Goal: Share content: Share content

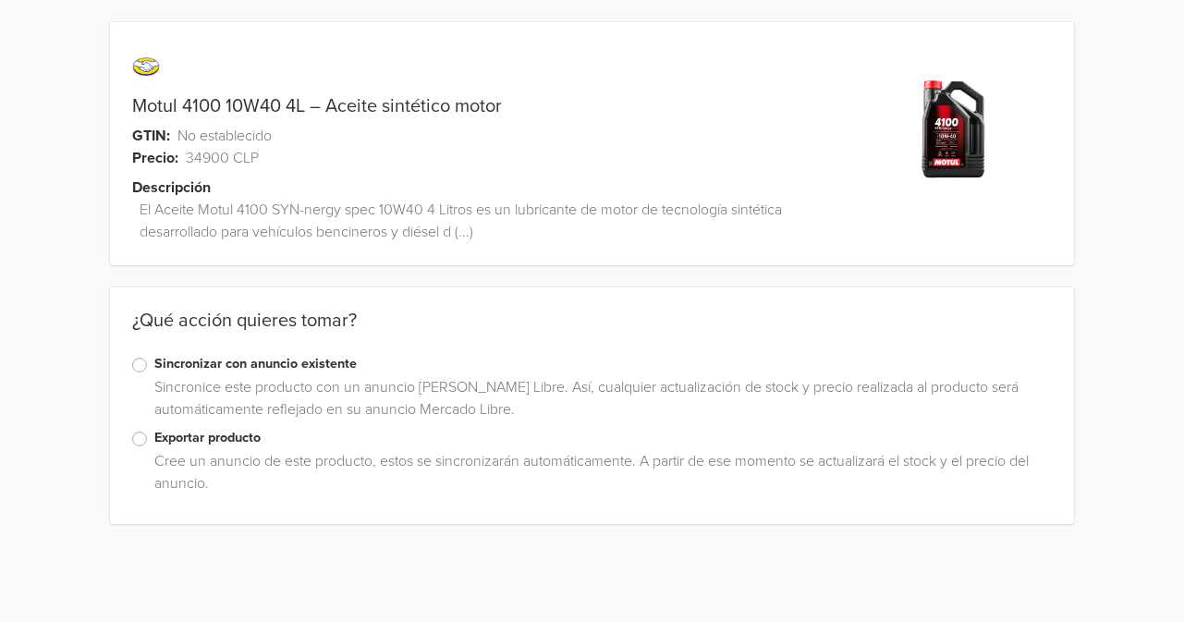
click at [206, 396] on div "Sincronice este producto con un anuncio [PERSON_NAME] Libre. Así, cualquier act…" at bounding box center [599, 402] width 905 height 52
click at [154, 445] on label "Exportar producto" at bounding box center [602, 438] width 897 height 20
click at [0, 0] on input "Exportar producto" at bounding box center [0, 0] width 0 height 0
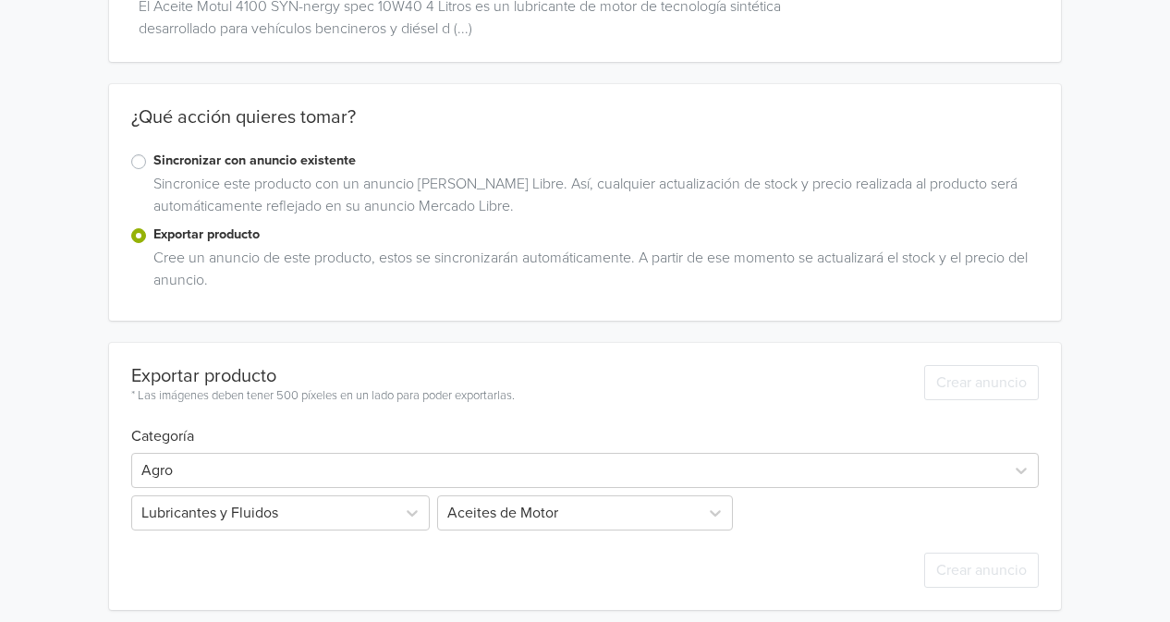
scroll to position [213, 0]
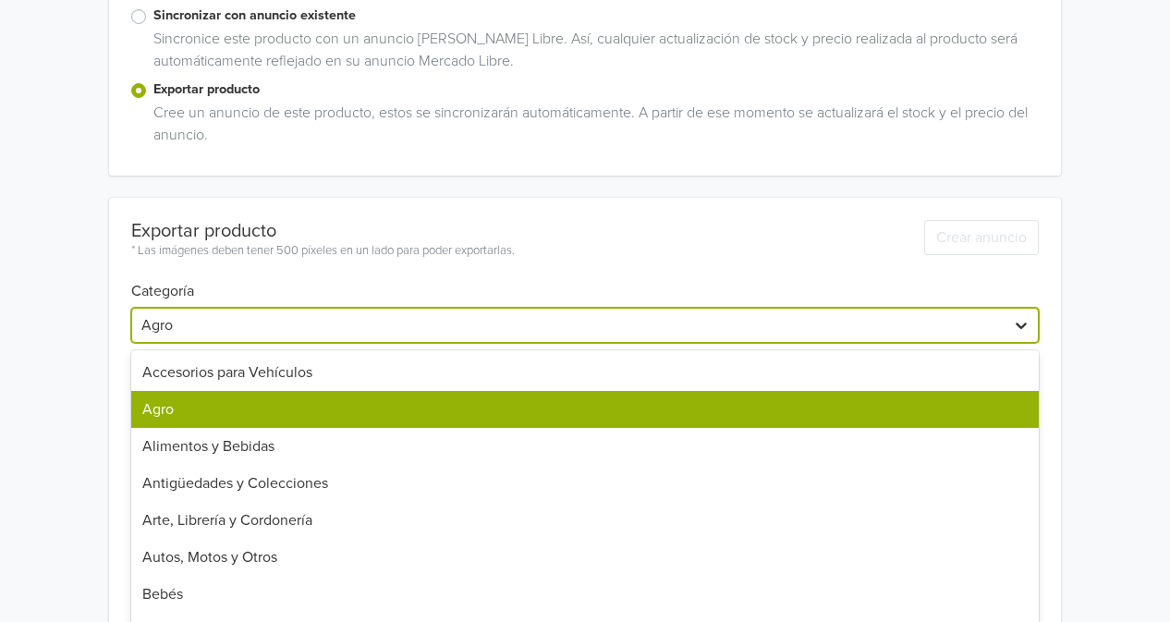
click at [1014, 343] on div "42 results available. Use Up and Down to choose options, press Enter to select …" at bounding box center [585, 325] width 908 height 35
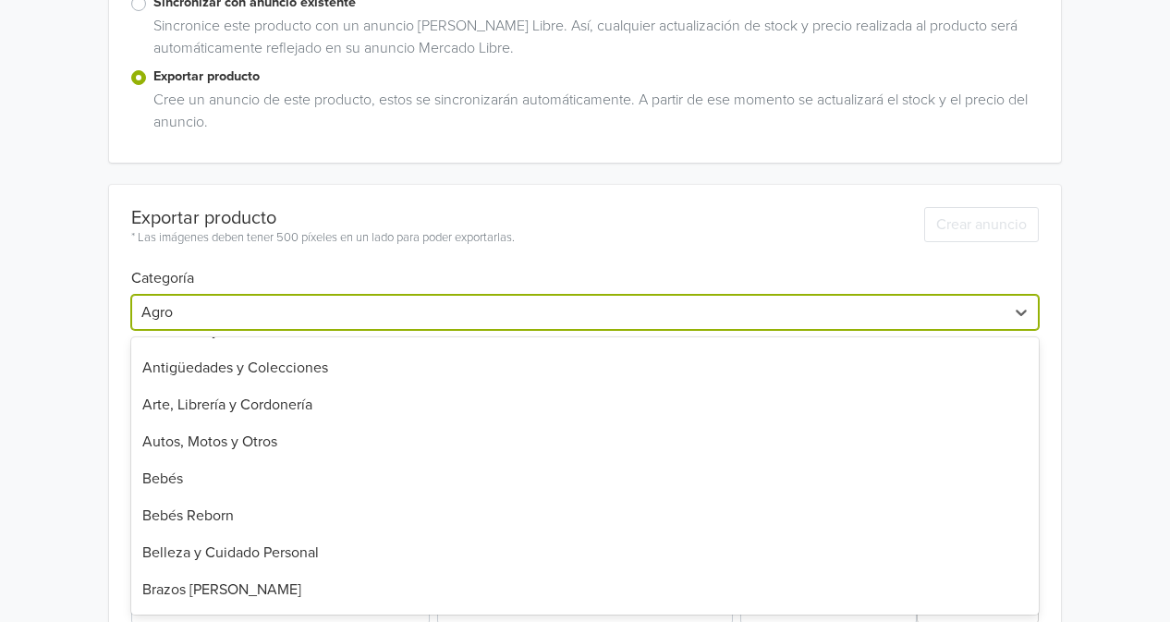
scroll to position [112, 0]
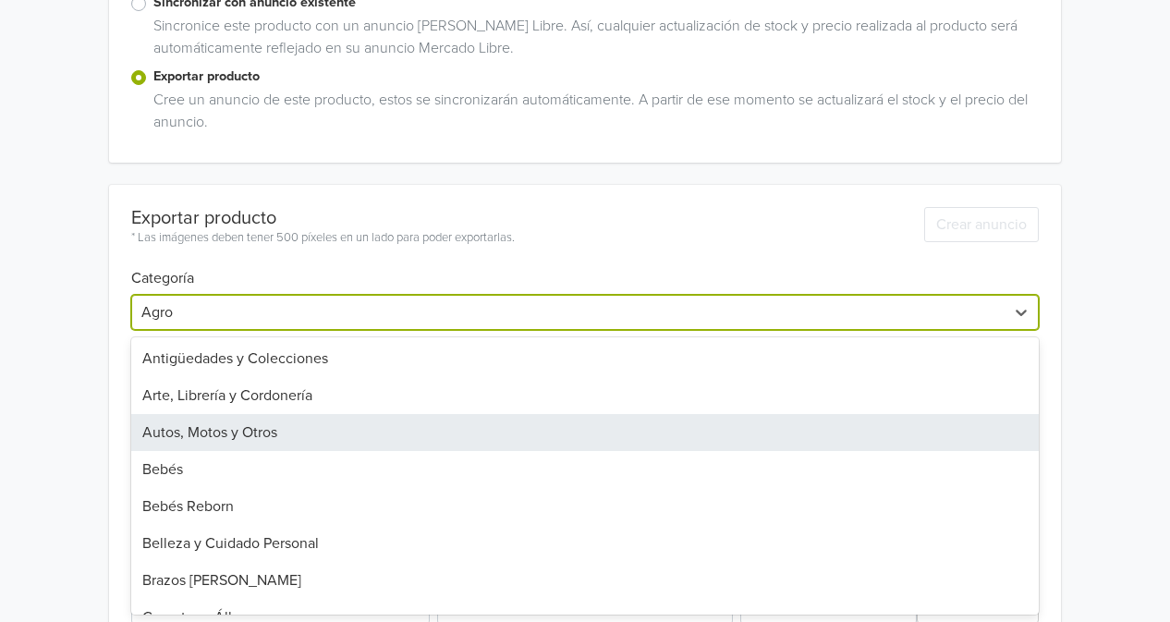
click at [962, 441] on div "Autos, Motos y Otros" at bounding box center [585, 432] width 908 height 37
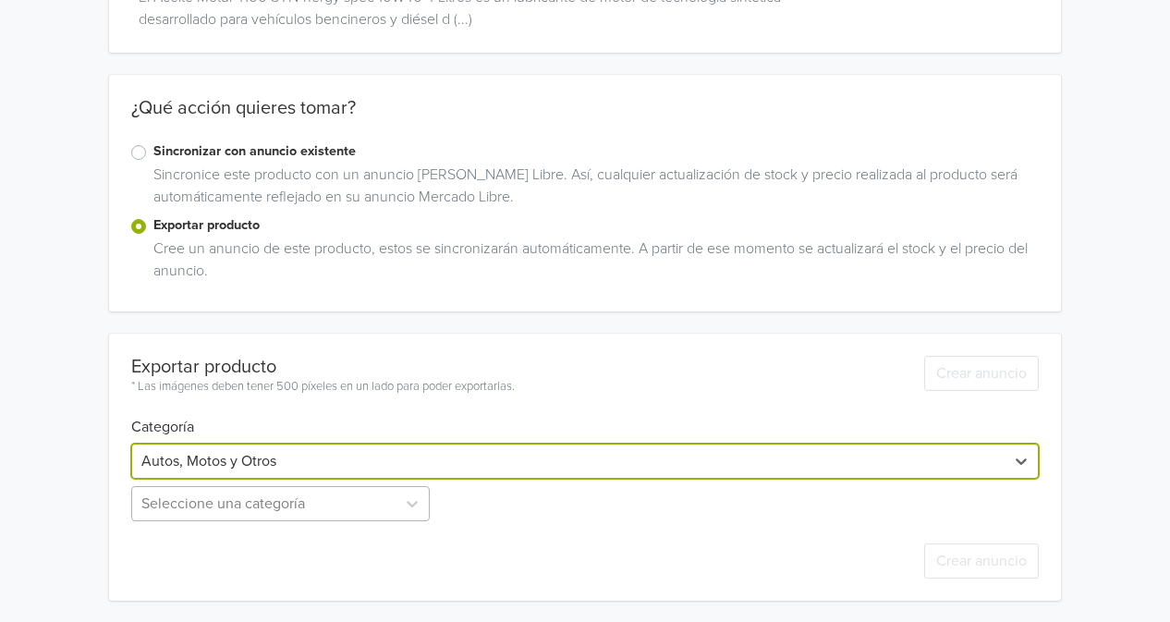
scroll to position [396, 0]
click at [396, 503] on div "Seleccione una categoría" at bounding box center [282, 502] width 302 height 35
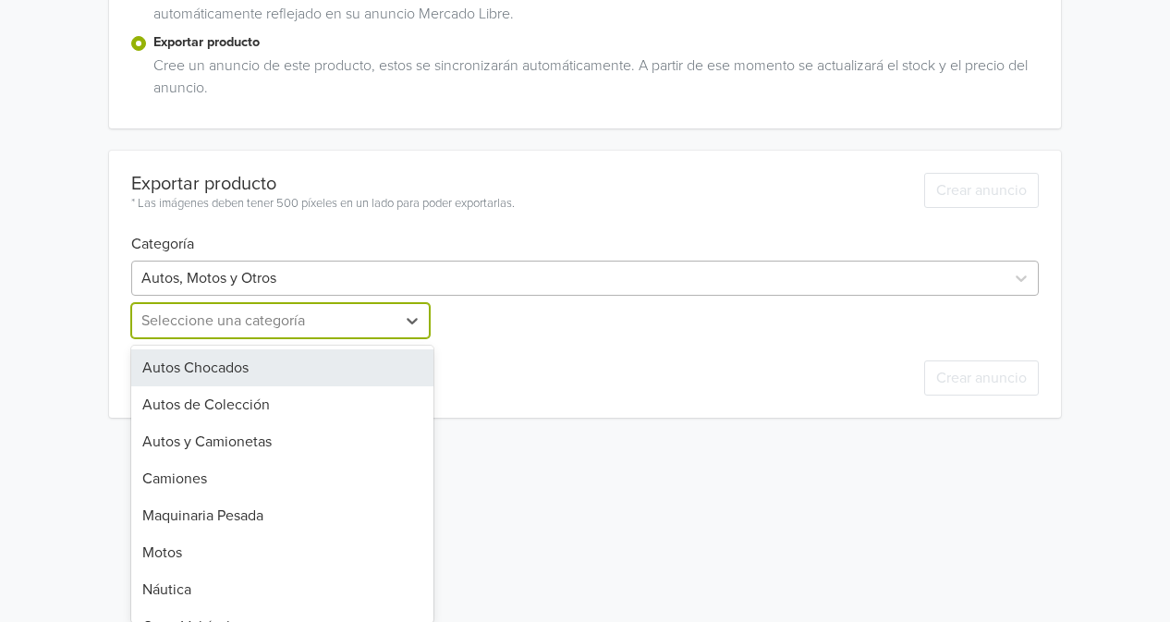
scroll to position [354, 0]
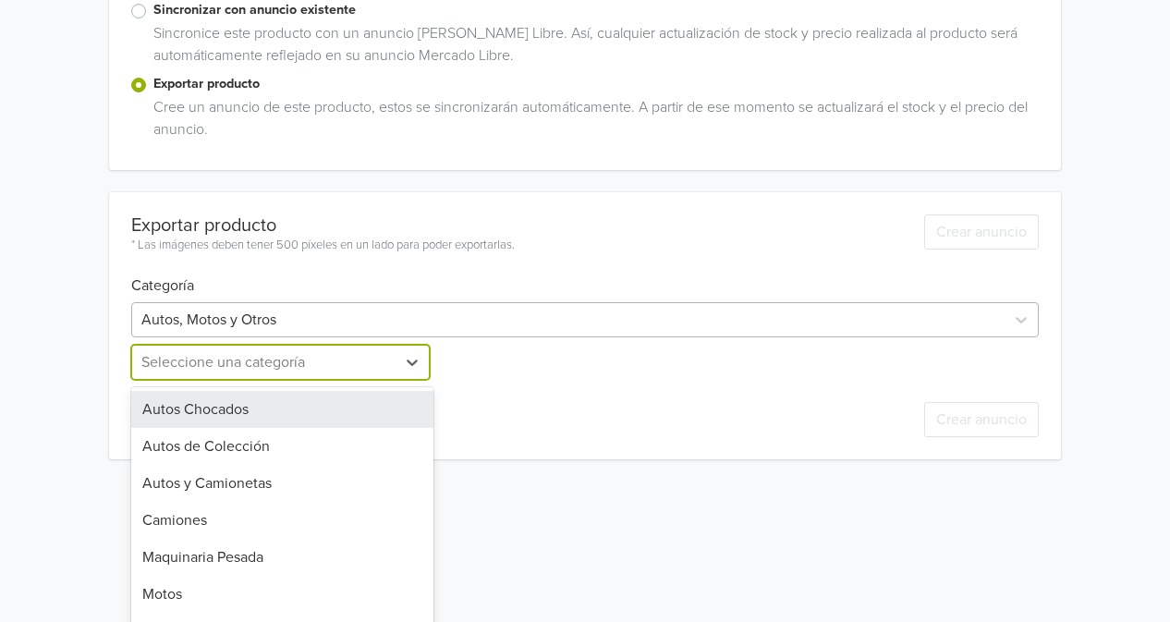
click at [437, 266] on div "Exportar producto * Las imágenes deben tener 500 píxeles en un lado para poder …" at bounding box center [585, 325] width 908 height 267
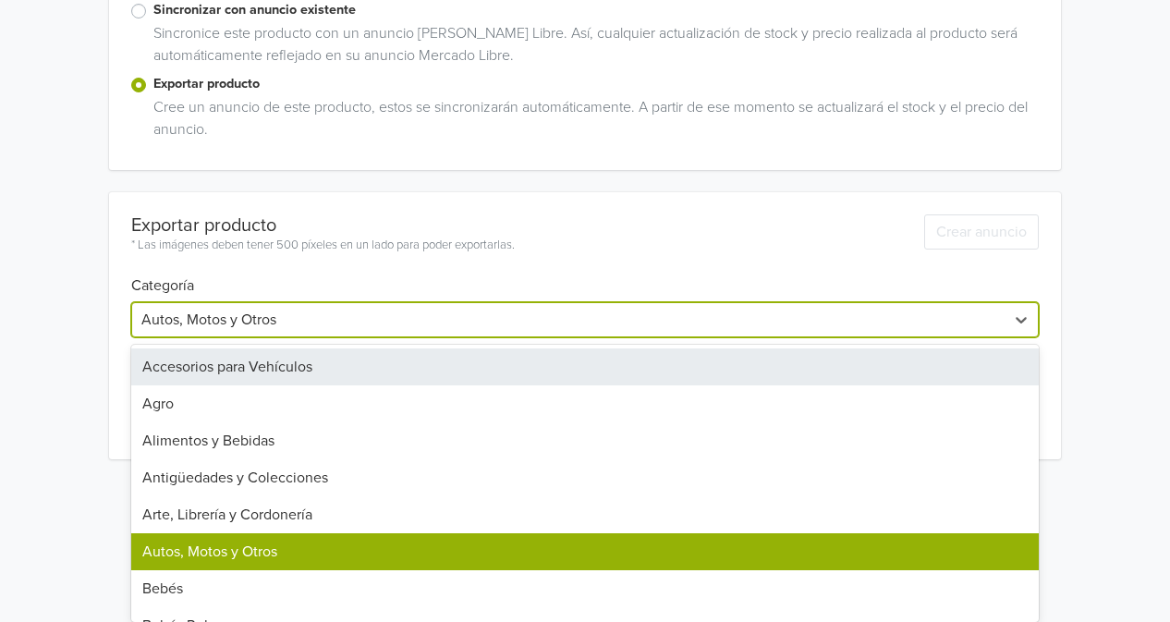
click at [418, 350] on div "Accesorios para Vehículos" at bounding box center [585, 366] width 908 height 37
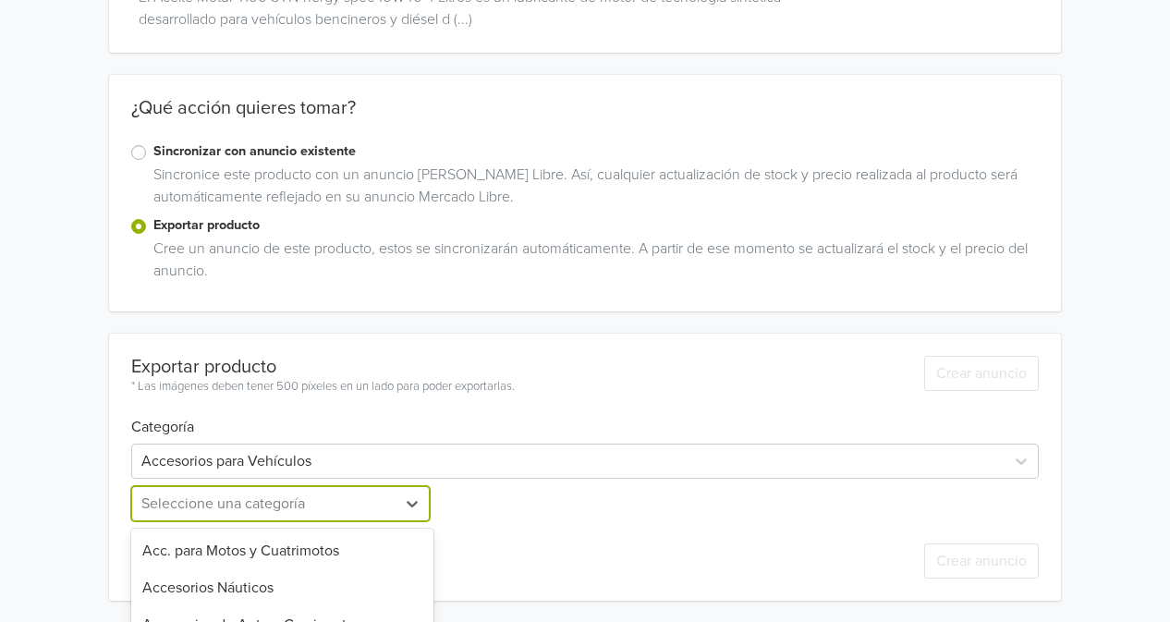
scroll to position [396, 0]
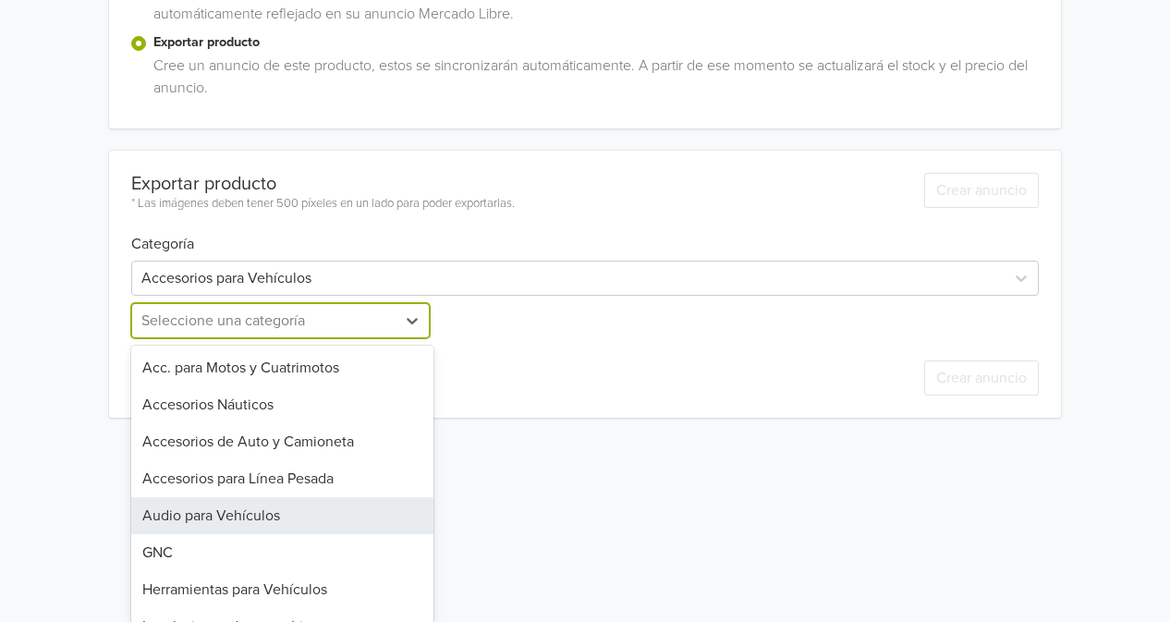
click at [393, 338] on div "23 results available. Use Up and Down to choose options, press Enter to select …" at bounding box center [282, 320] width 302 height 35
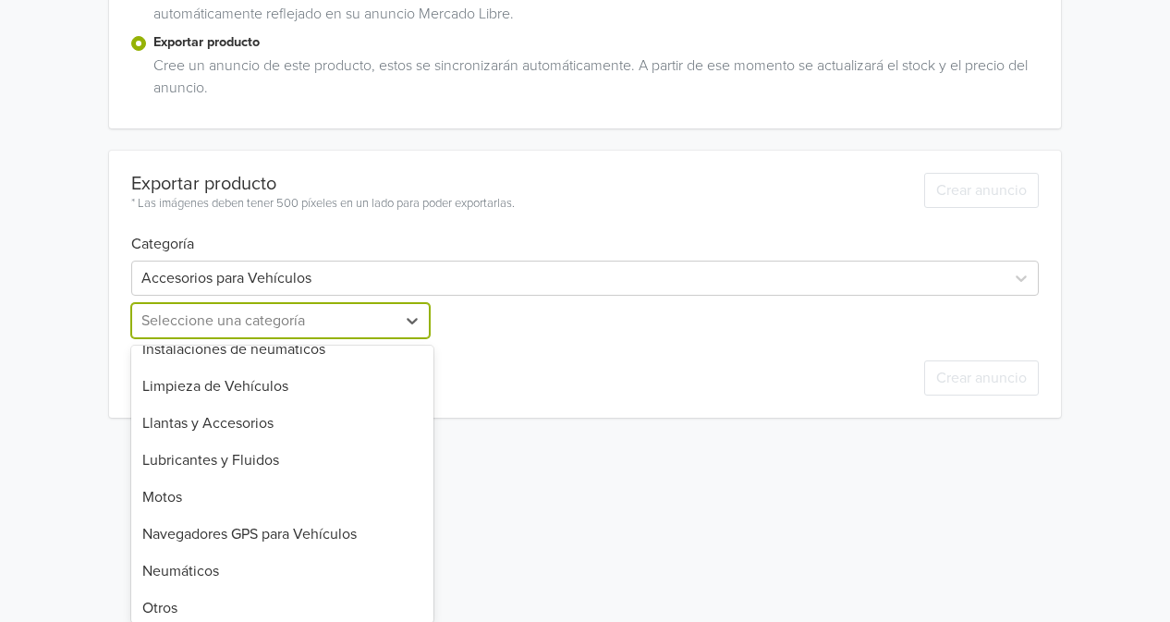
scroll to position [283, 0]
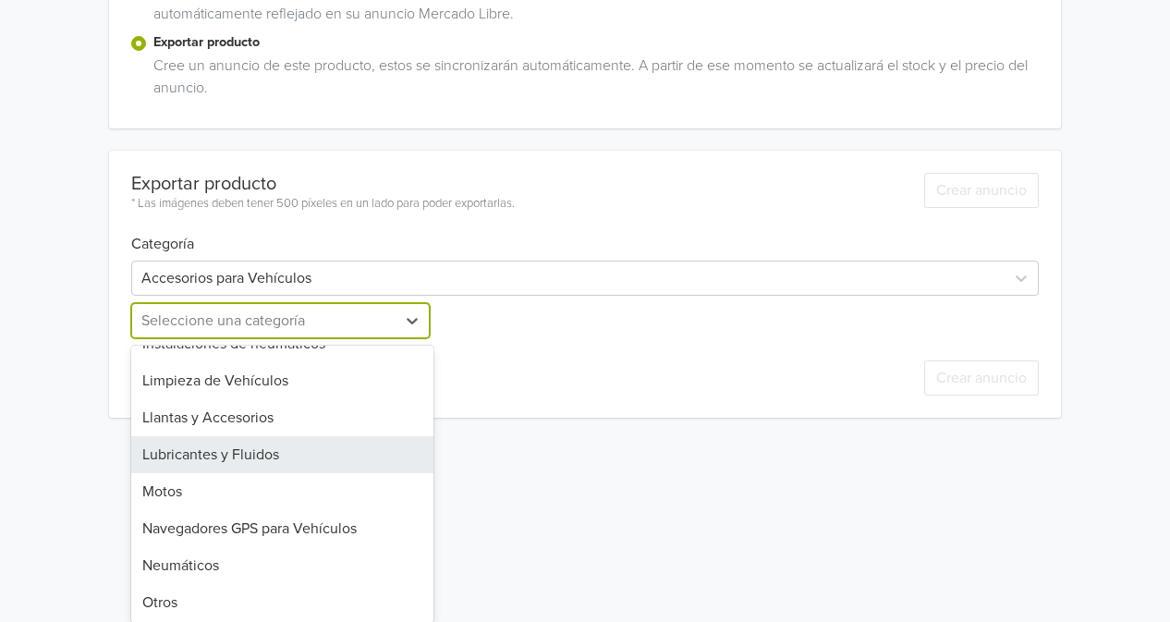
click at [392, 440] on div "Lubricantes y Fluidos" at bounding box center [282, 454] width 302 height 37
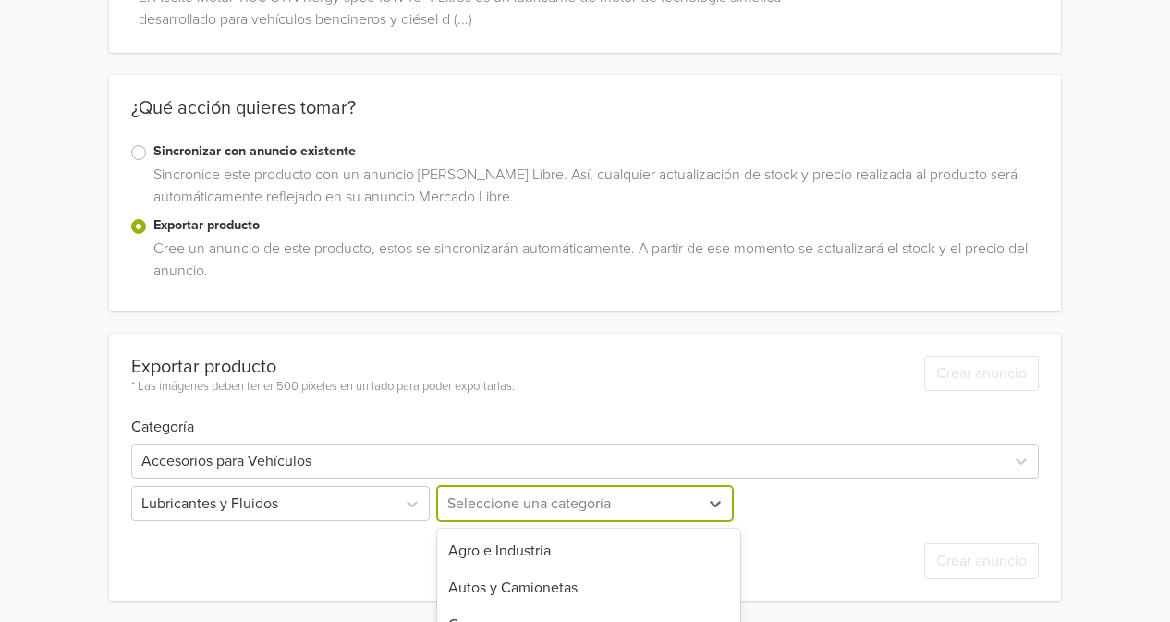
scroll to position [396, 0]
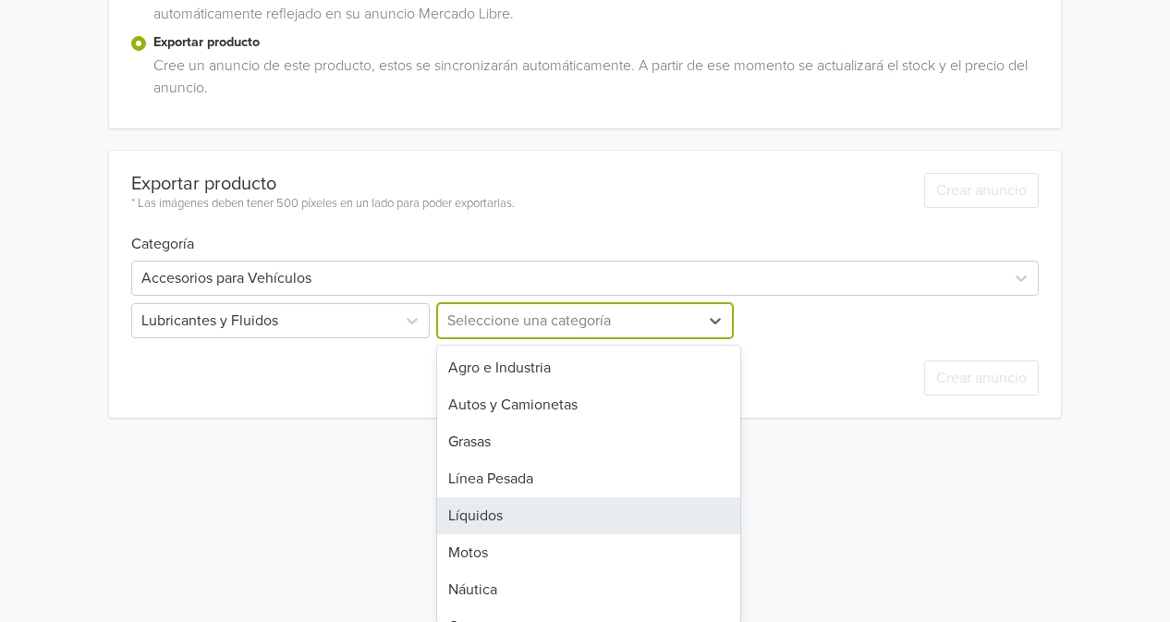
click at [580, 338] on div "8 results available. Use Up and Down to choose options, press Enter to select t…" at bounding box center [584, 320] width 302 height 35
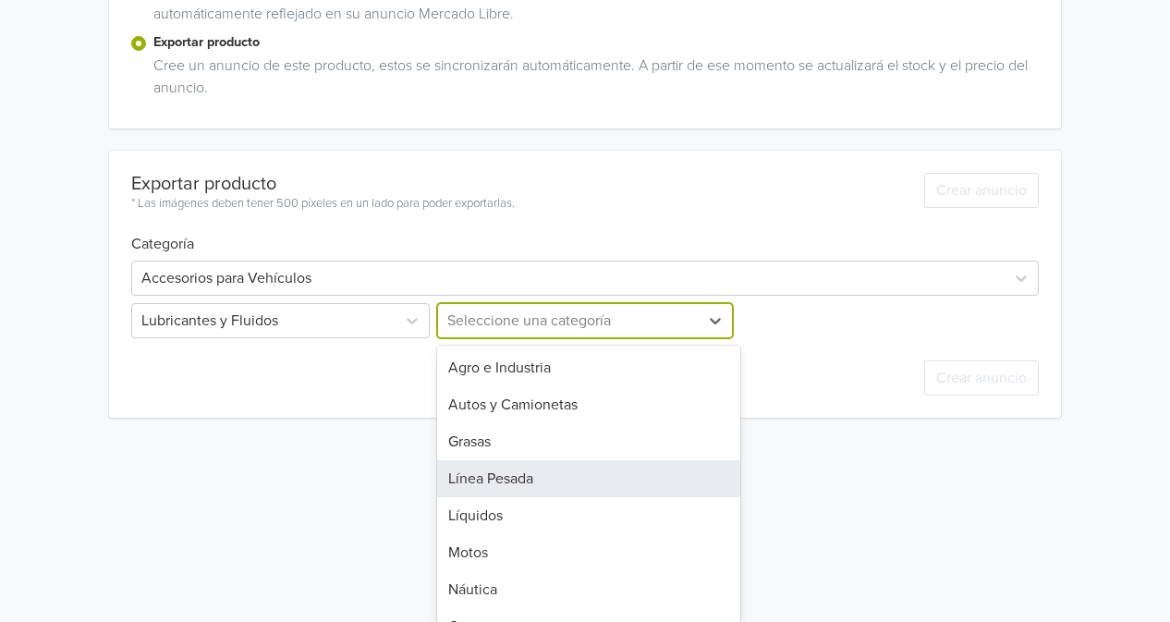
scroll to position [26, 0]
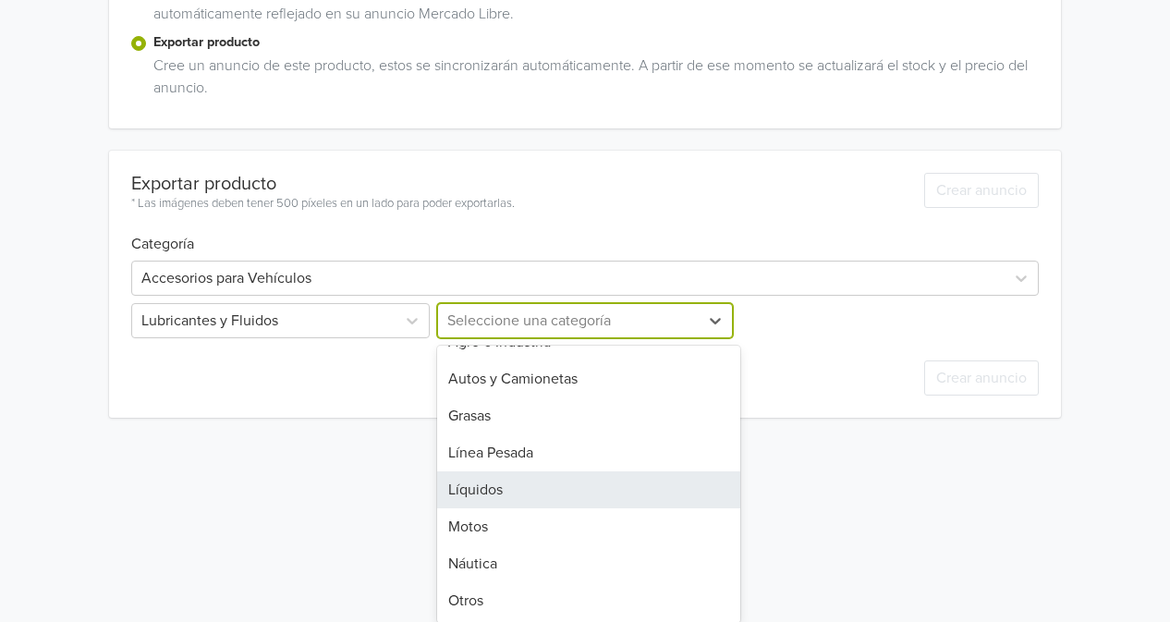
click at [677, 503] on div "Líquidos" at bounding box center [588, 489] width 302 height 37
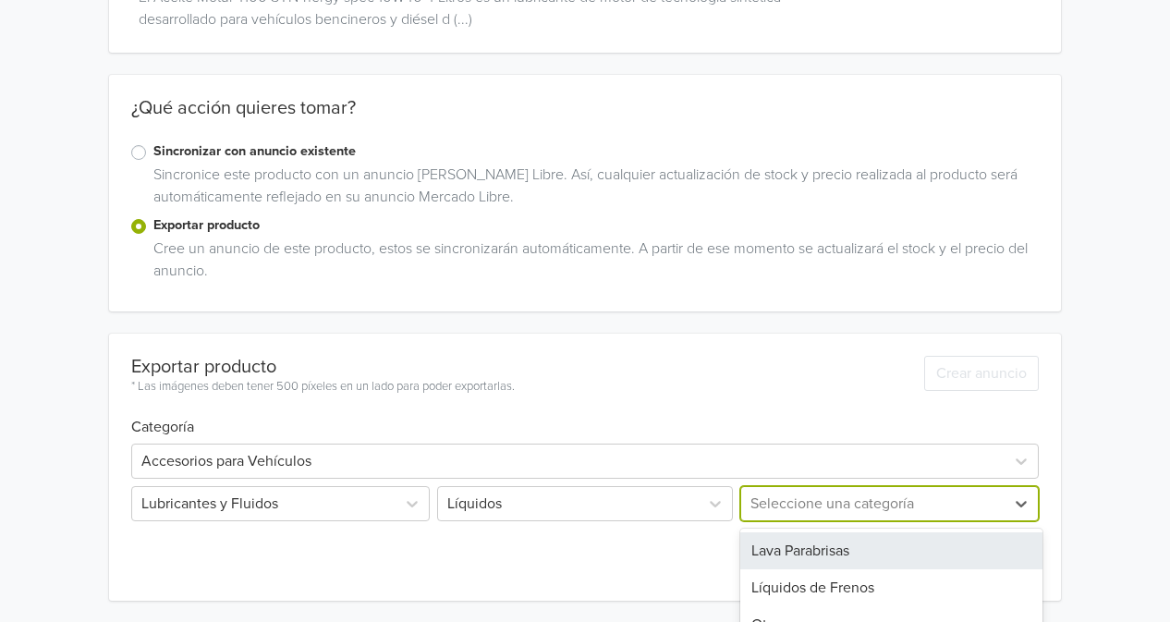
scroll to position [274, 0]
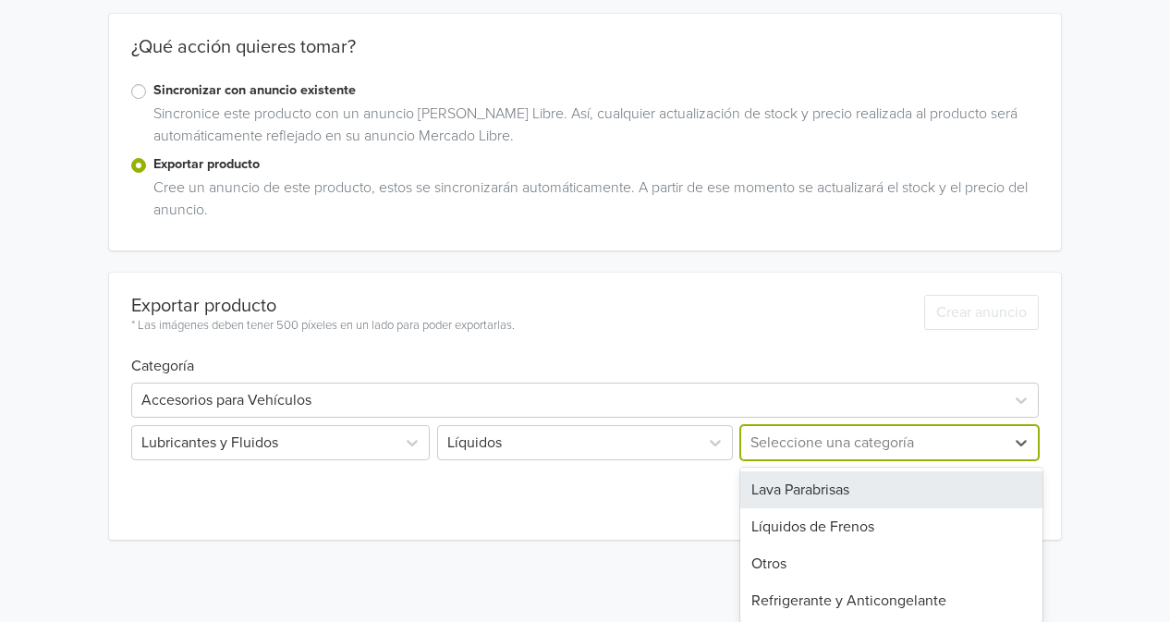
click at [925, 460] on div "4 results available. Use Up and Down to choose options, press Enter to select t…" at bounding box center [888, 442] width 302 height 35
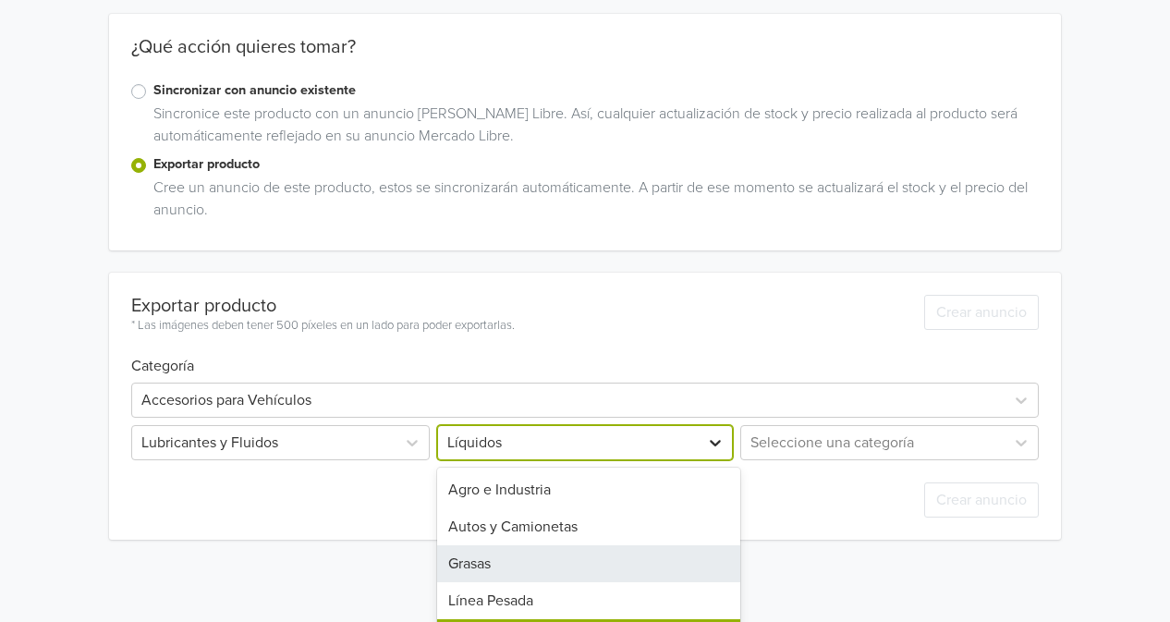
scroll to position [396, 0]
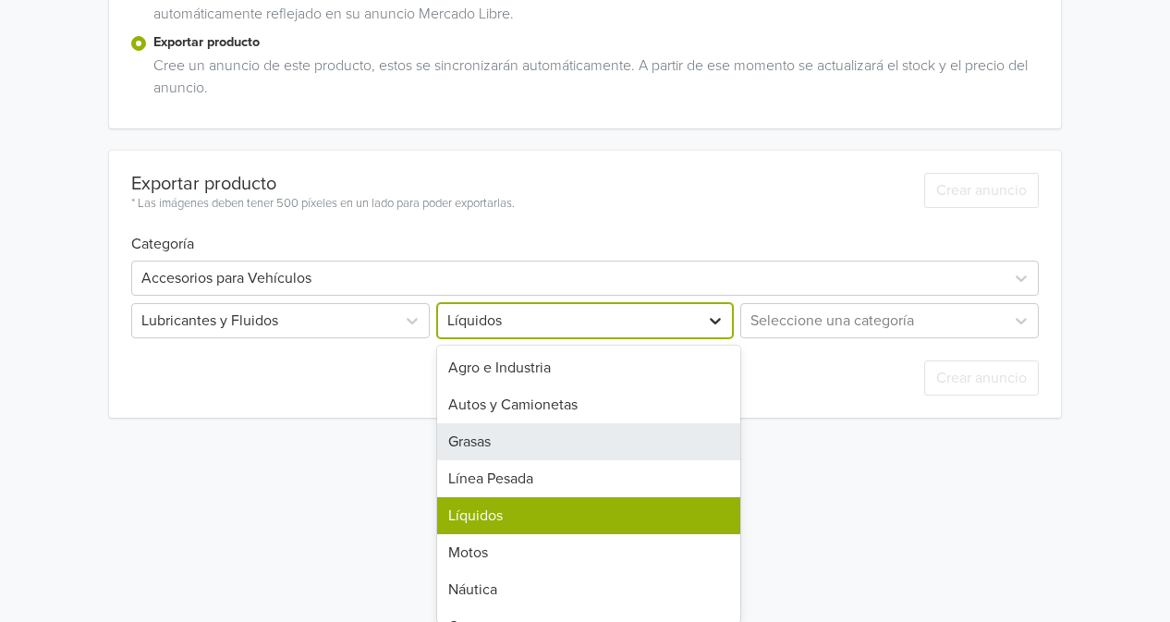
click at [719, 338] on div "8 results available. Use Up and Down to choose options, press Enter to select t…" at bounding box center [584, 320] width 302 height 35
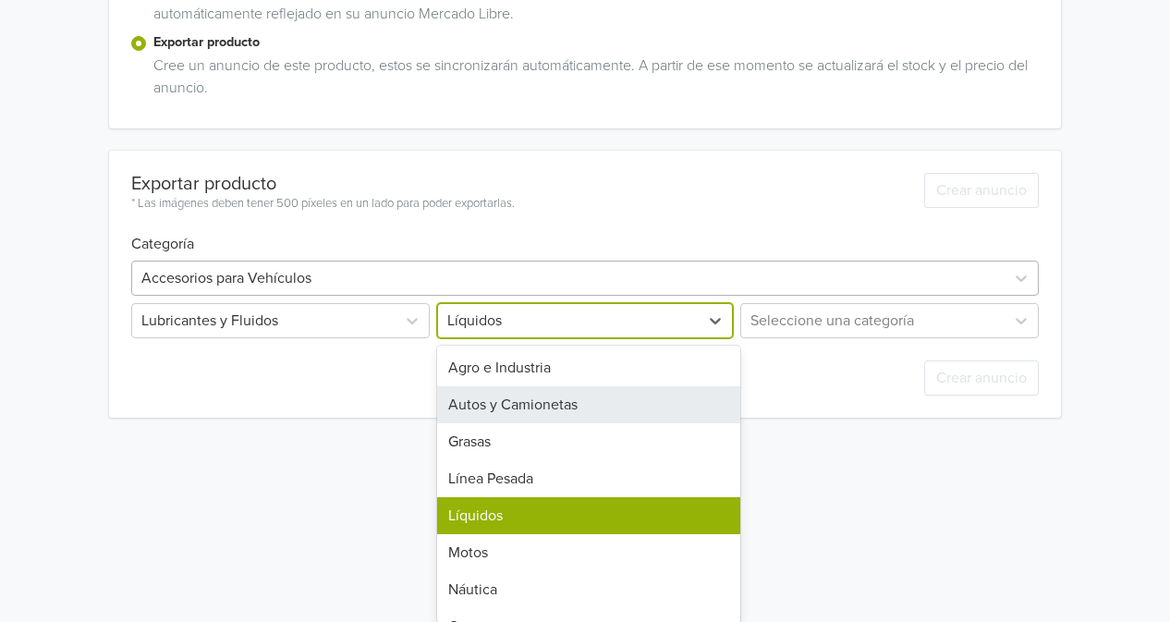
scroll to position [354, 0]
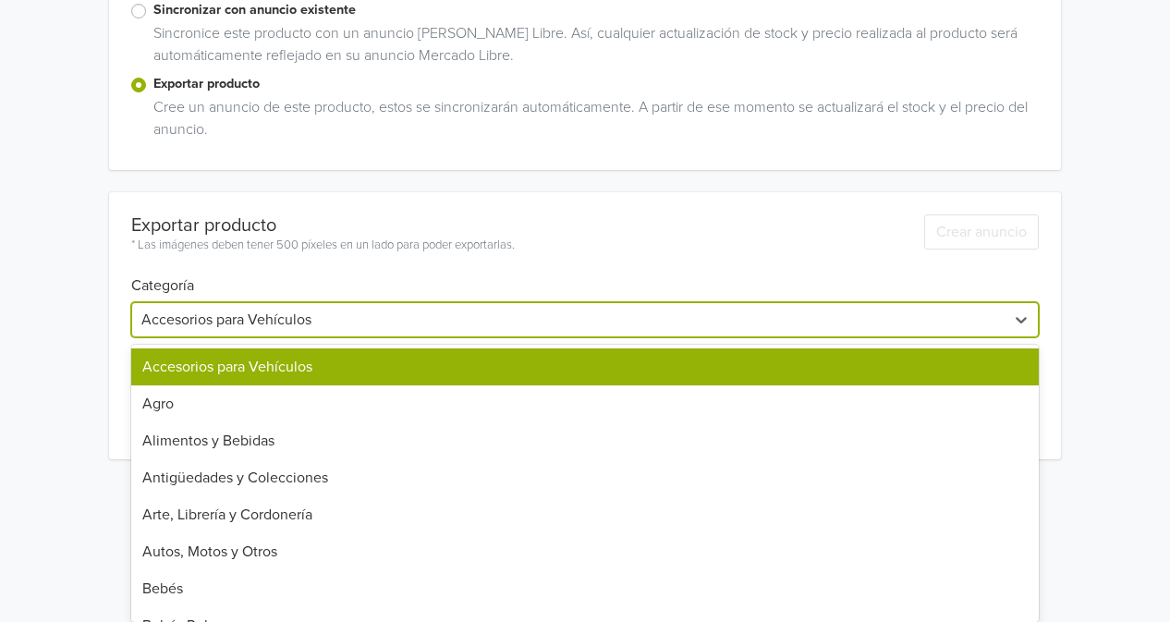
click at [358, 269] on div "Exportar producto * Las imágenes deben tener 500 píxeles en un lado para poder …" at bounding box center [585, 325] width 908 height 267
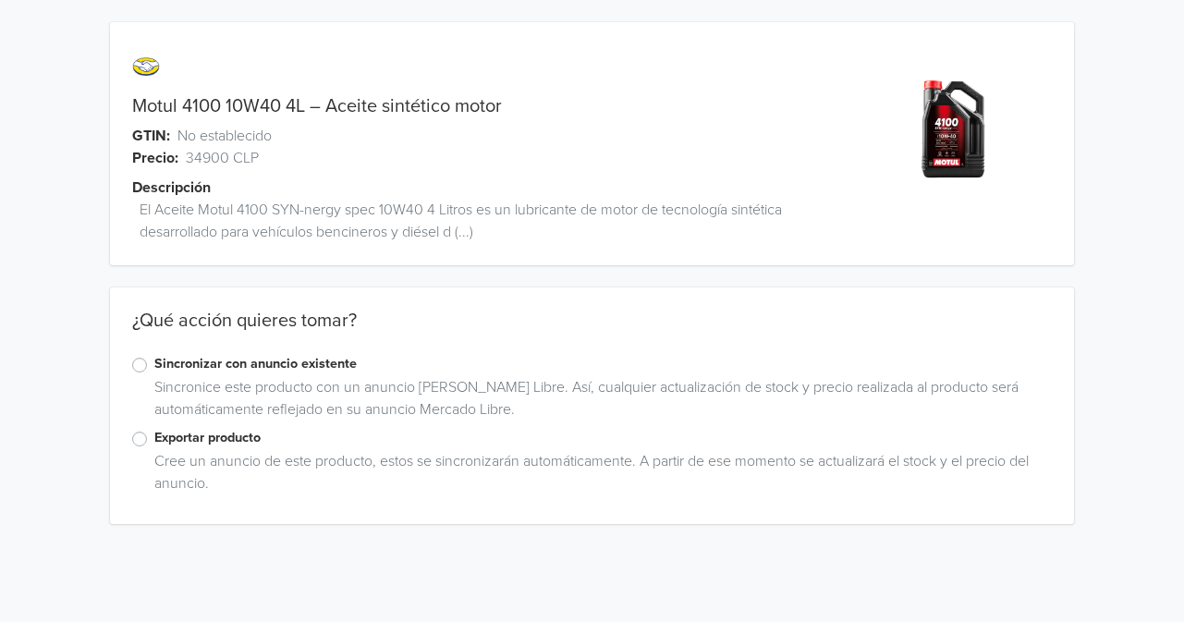
click at [132, 451] on div "Cree un anuncio de este producto, estos se sincronizarán automáticamente. A par…" at bounding box center [592, 476] width 920 height 52
click at [154, 443] on label "Exportar producto" at bounding box center [602, 438] width 897 height 20
click at [0, 0] on input "Exportar producto" at bounding box center [0, 0] width 0 height 0
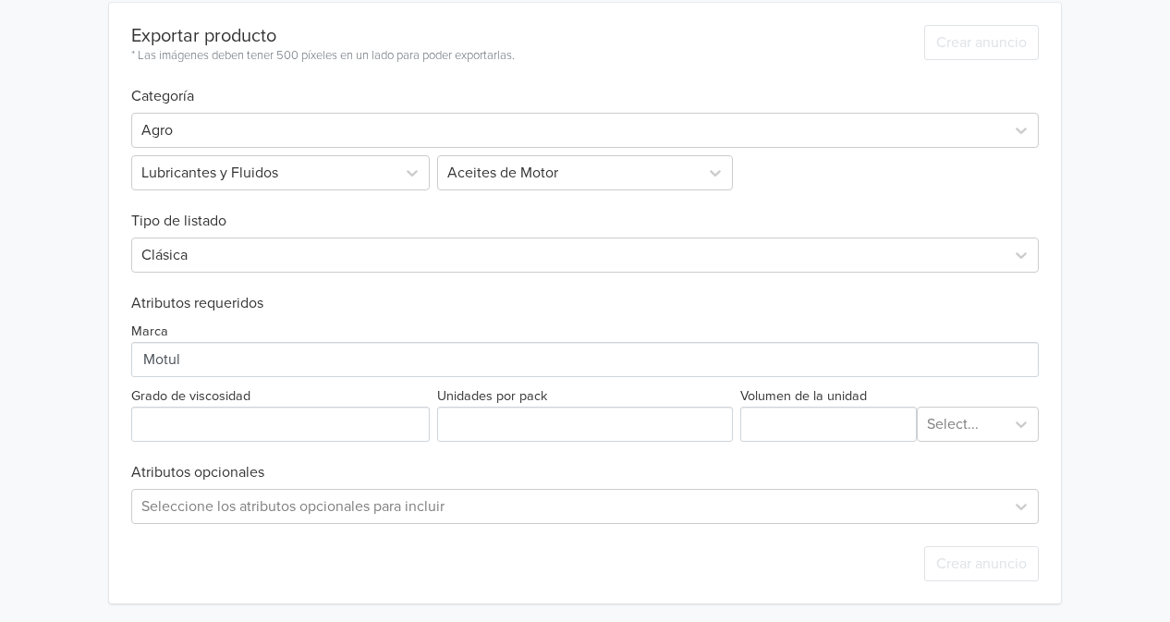
scroll to position [547, 0]
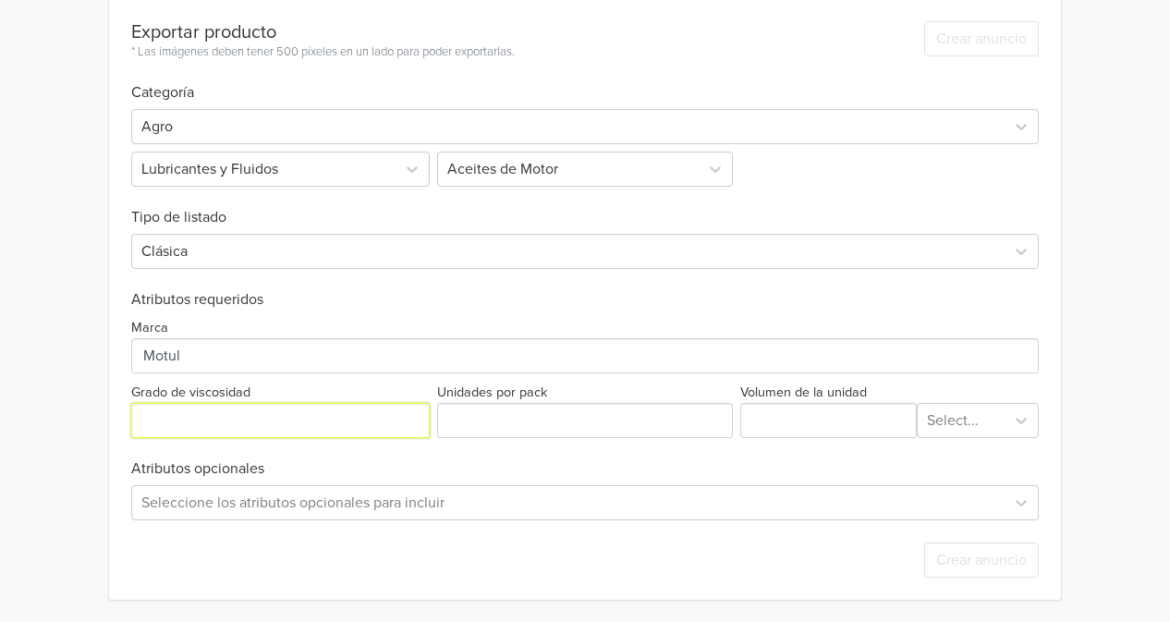
click at [304, 425] on input "Grado de viscosidad" at bounding box center [280, 420] width 299 height 35
type input "10W40"
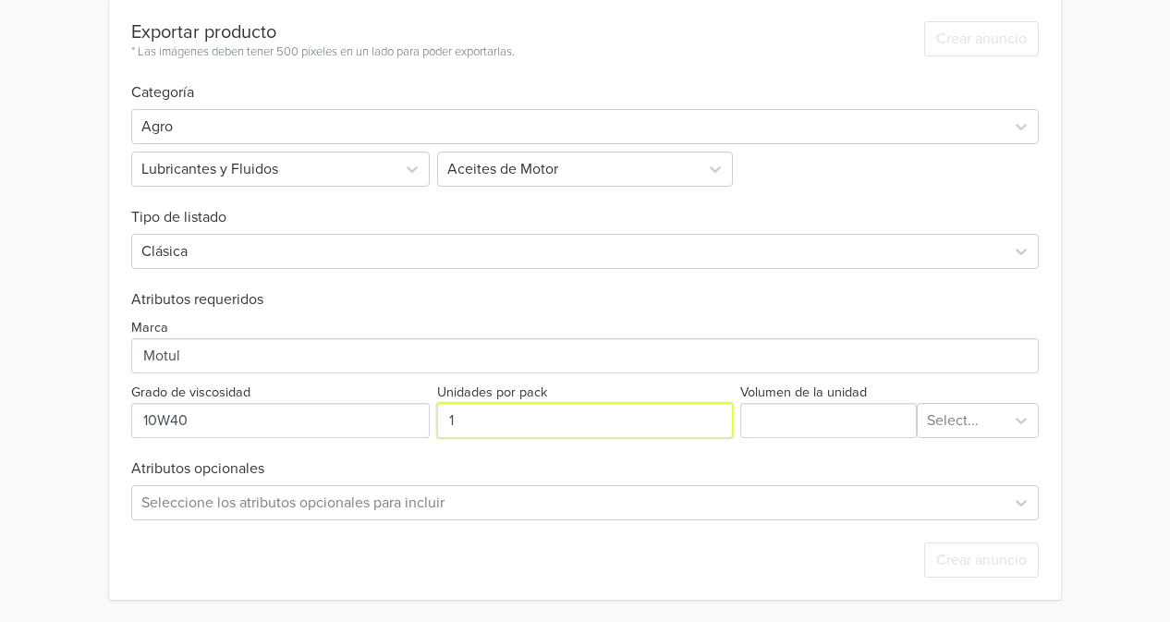
type input "1"
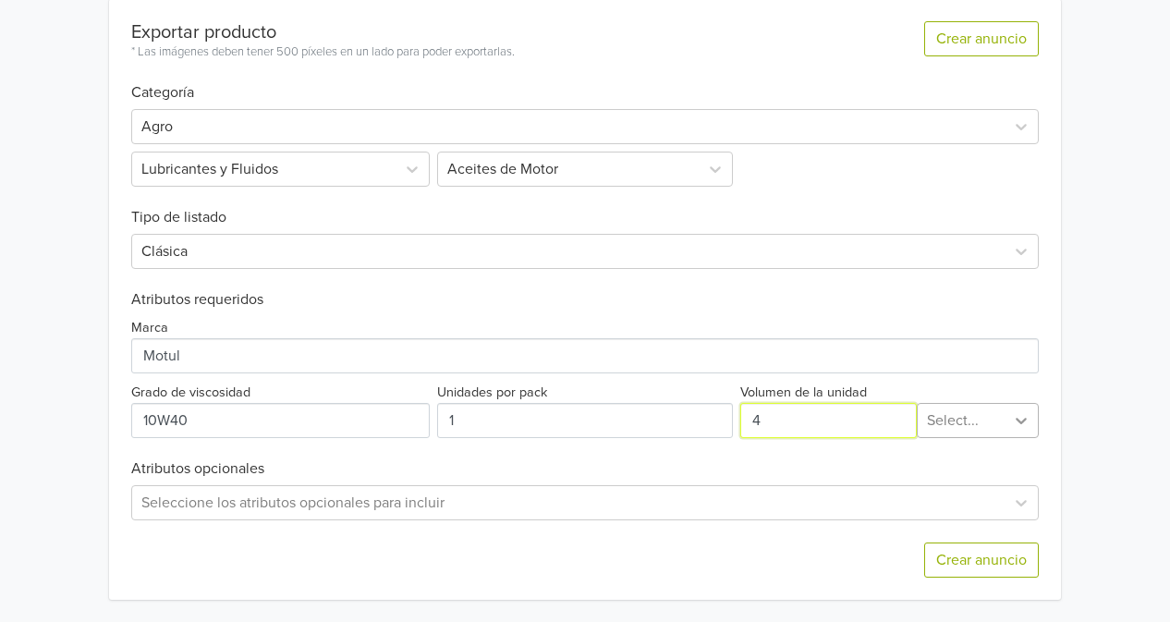
type input "4"
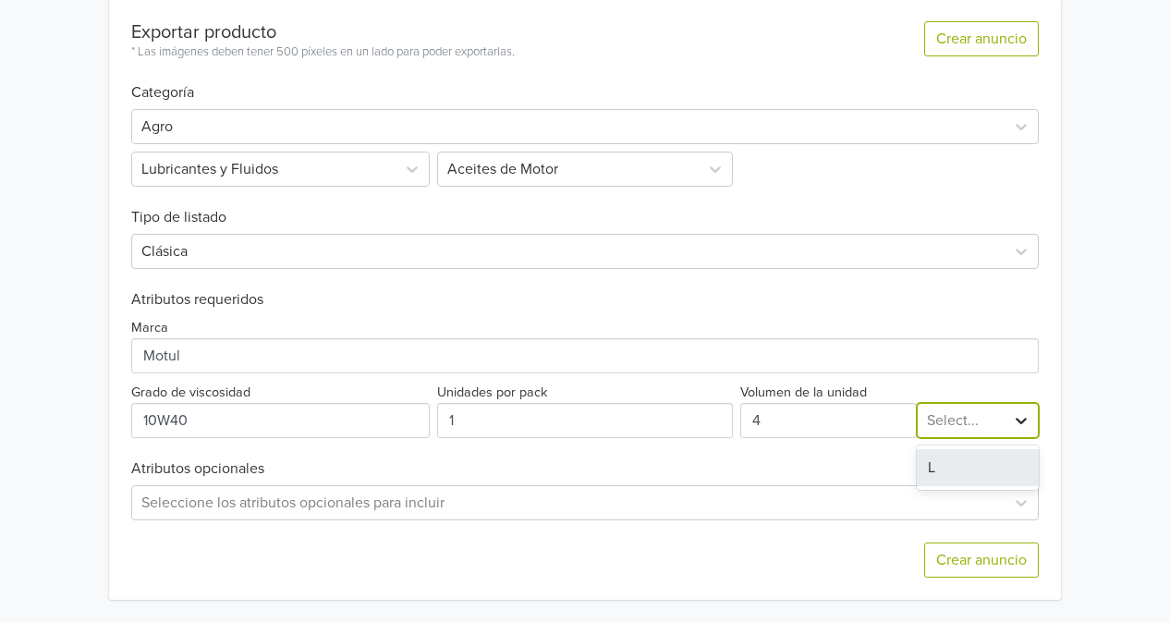
click at [1013, 417] on icon at bounding box center [1021, 420] width 18 height 18
click at [994, 466] on div "L" at bounding box center [978, 467] width 122 height 37
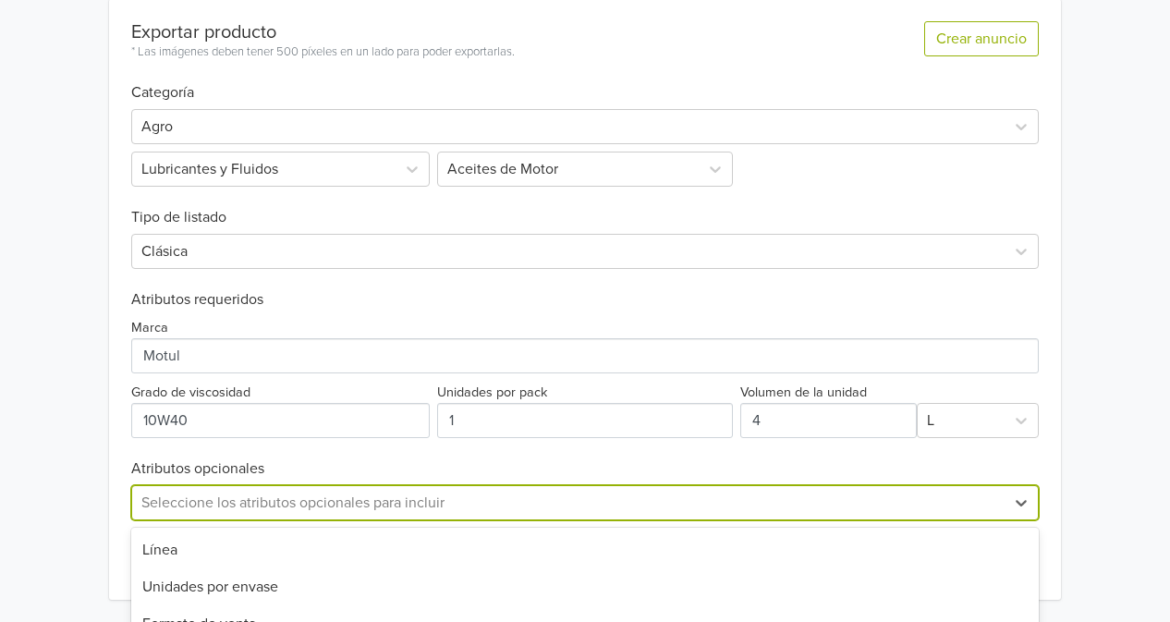
scroll to position [730, 0]
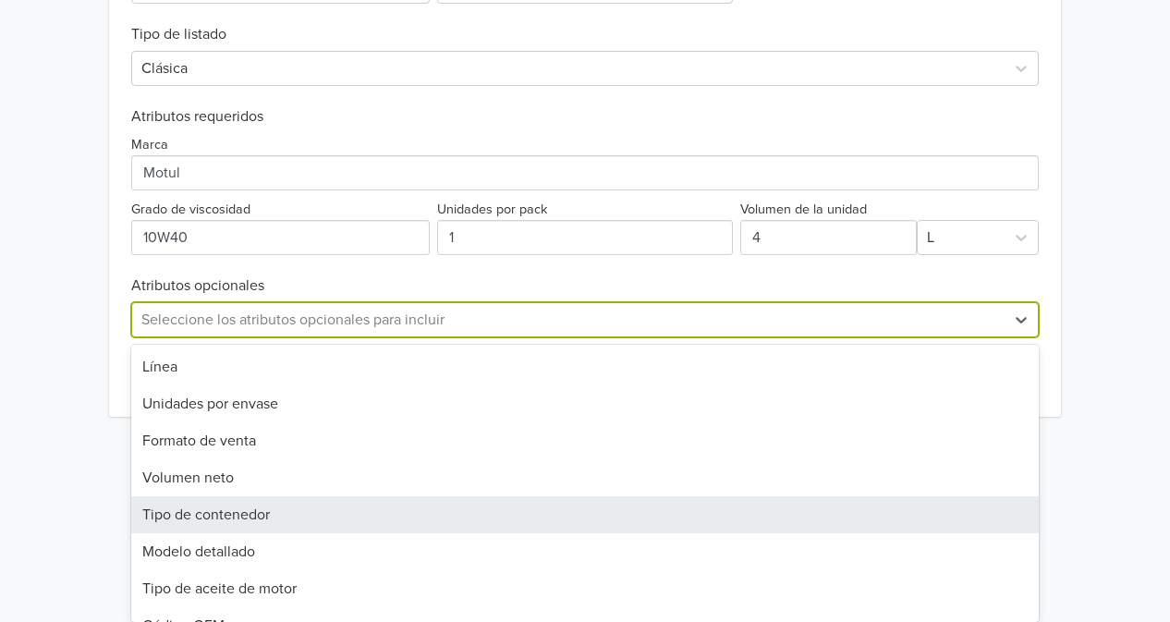
click at [629, 337] on div "28 results available. Use Up and Down to choose options, press Enter to select …" at bounding box center [585, 319] width 908 height 35
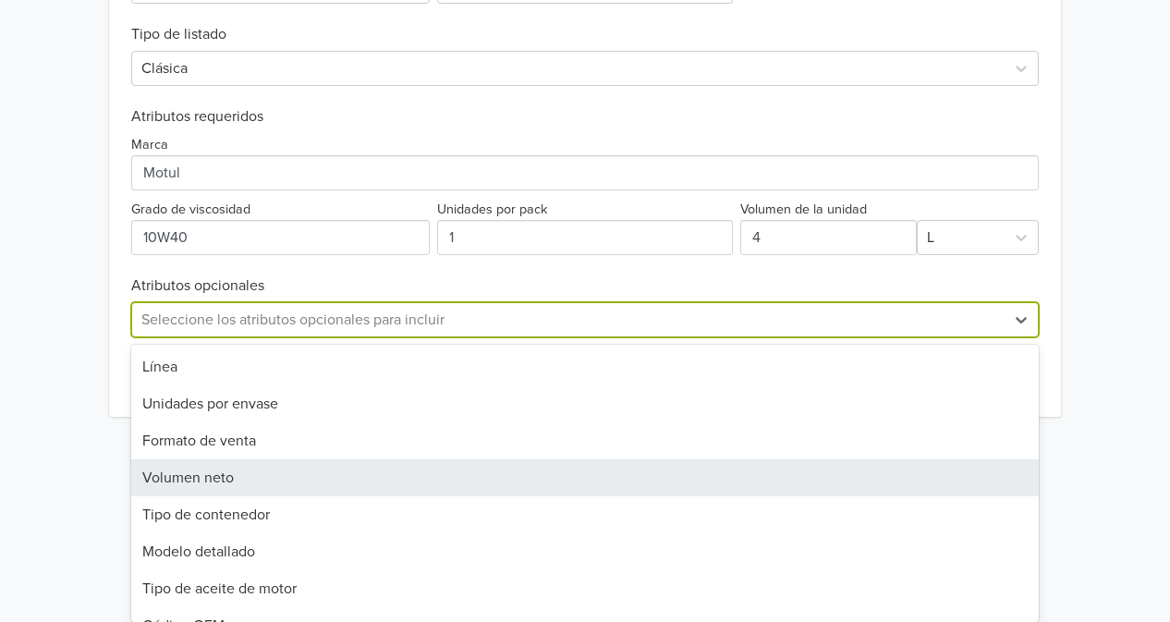
click at [963, 476] on div "Volumen neto" at bounding box center [585, 477] width 908 height 37
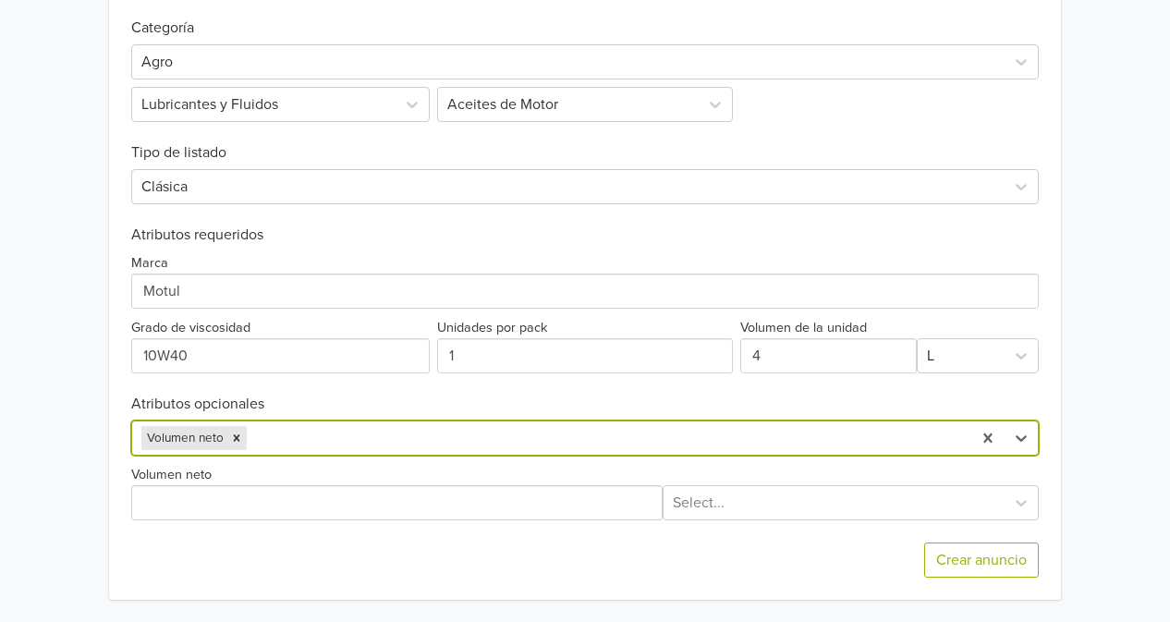
scroll to position [612, 0]
click at [233, 436] on icon "Remove Volumen neto" at bounding box center [236, 438] width 13 height 13
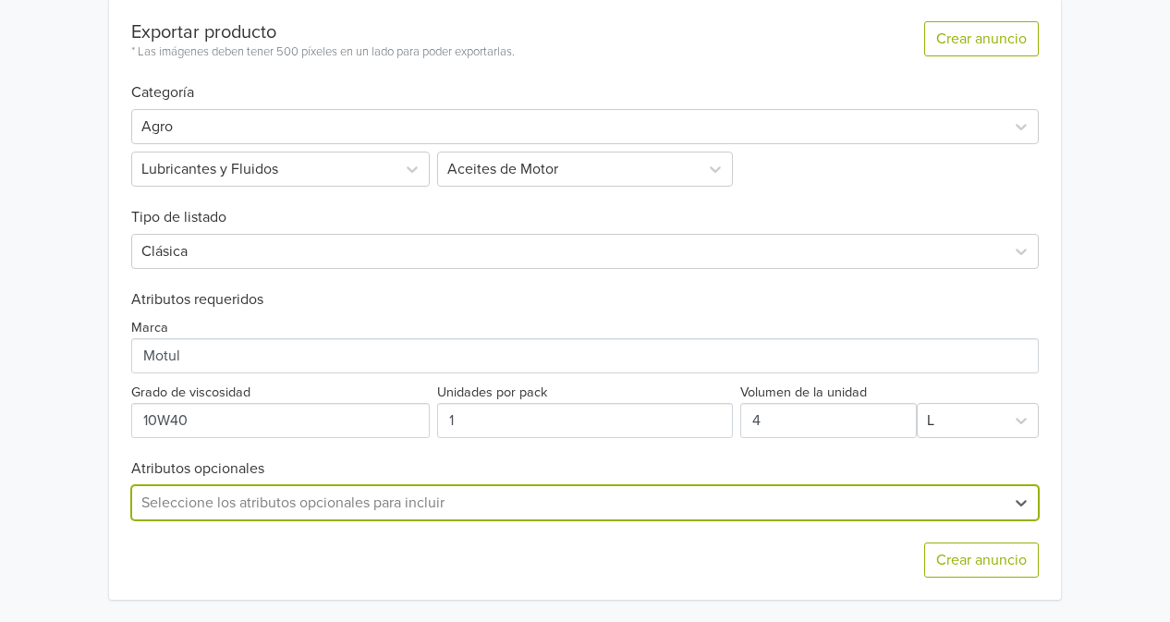
scroll to position [730, 0]
click at [733, 506] on div "option Volumen neto, deselected. Seleccione los atributos opcionales para inclu…" at bounding box center [585, 502] width 908 height 35
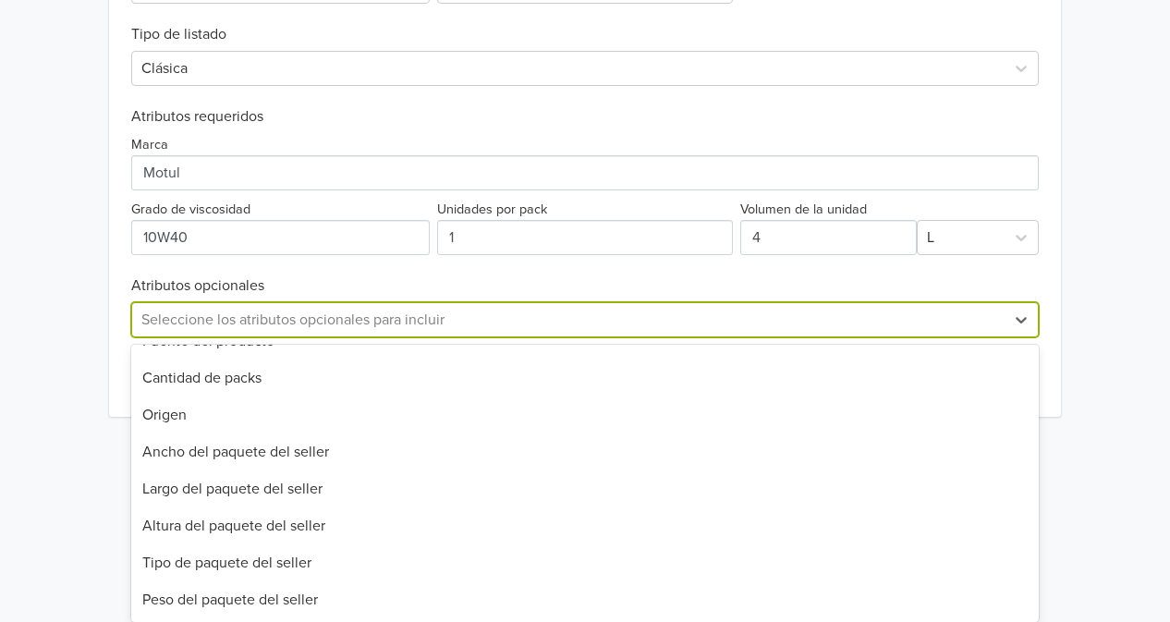
scroll to position [547, 0]
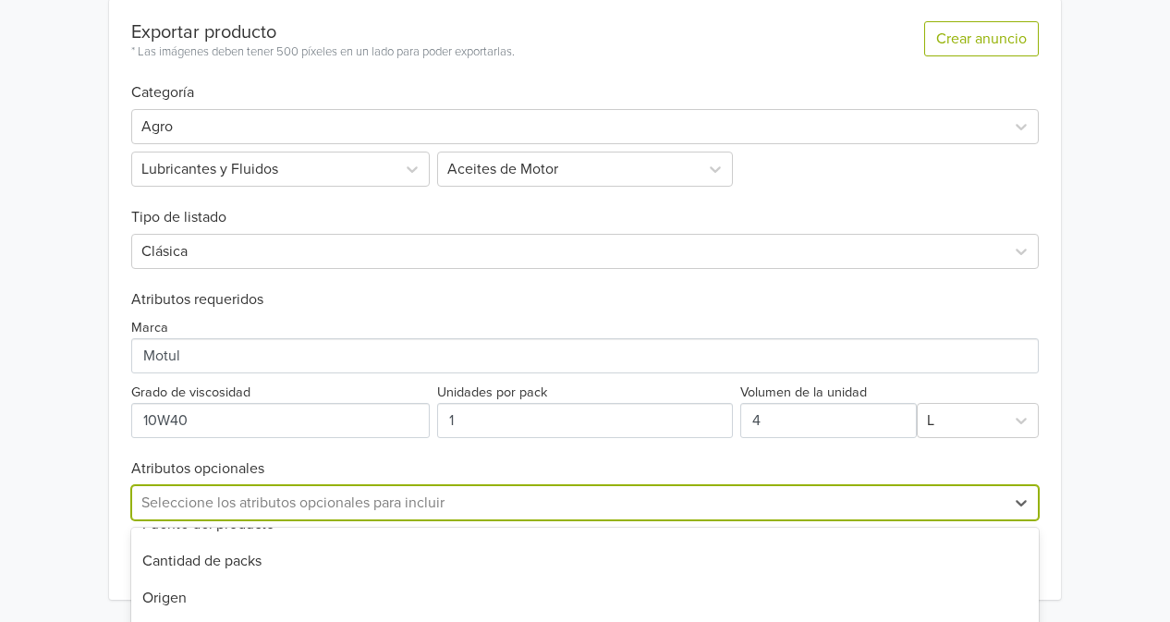
click at [1107, 440] on html "Motul 4100 10W40 4L – Aceite sintético motor GTIN: No establecido Precio: 34900…" at bounding box center [585, 37] width 1170 height 1169
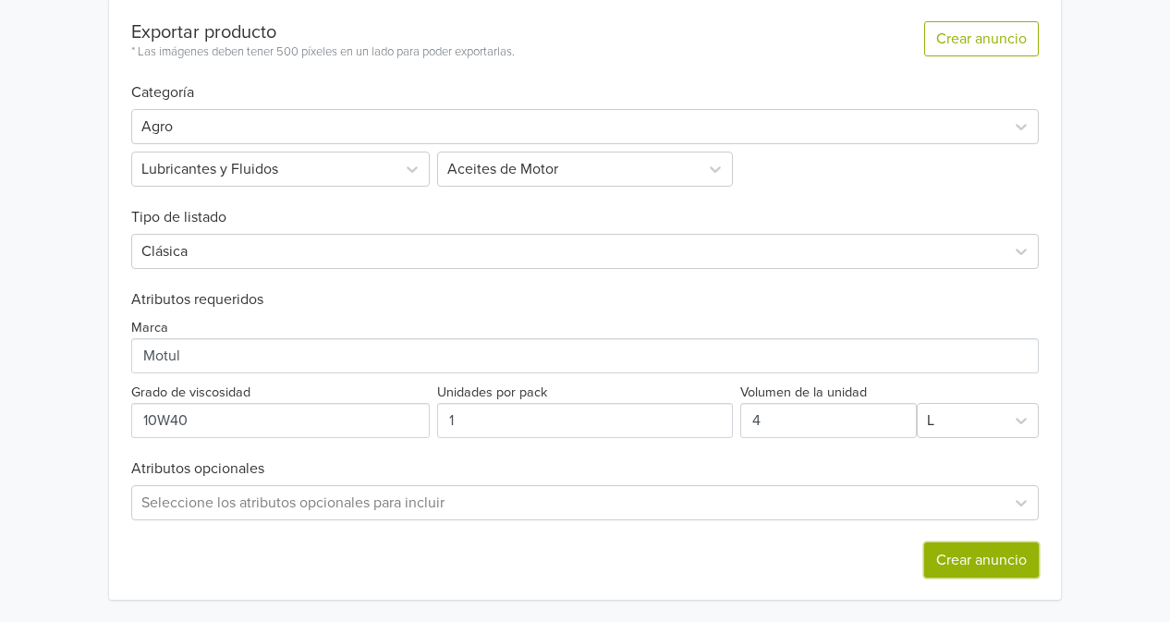
click at [986, 562] on button "Crear anuncio" at bounding box center [981, 560] width 115 height 35
